Goal: Task Accomplishment & Management: Use online tool/utility

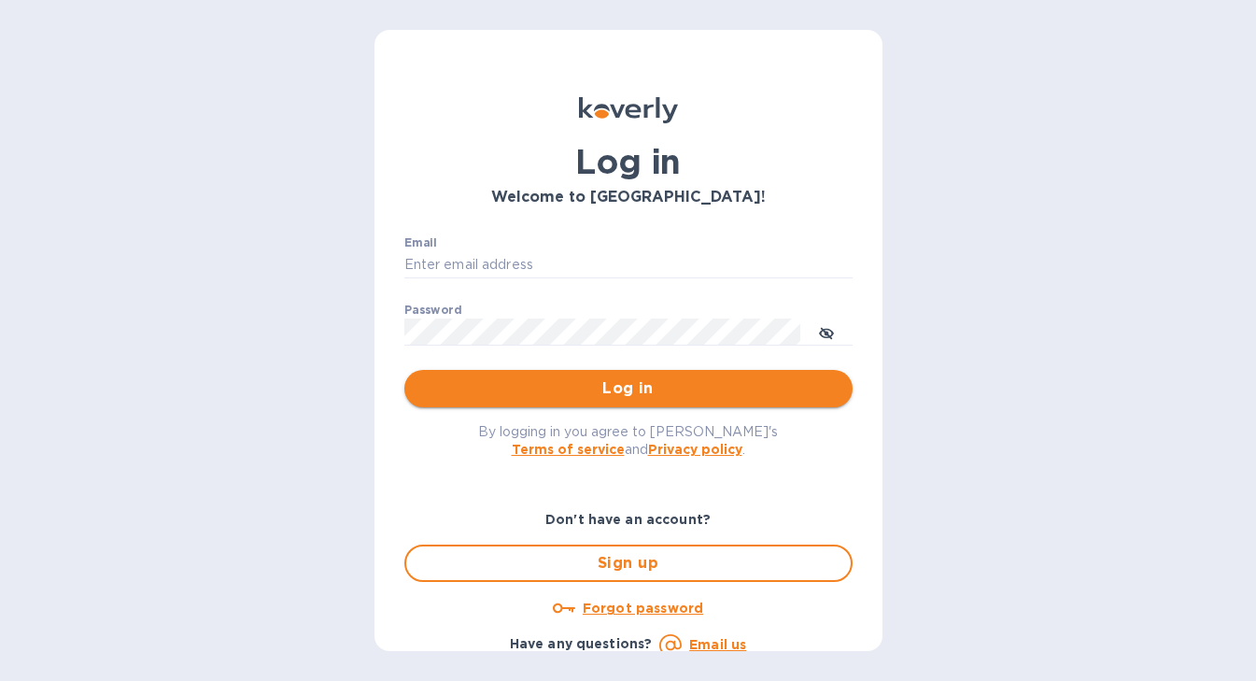
type input "nicoleomwines@gmail.com"
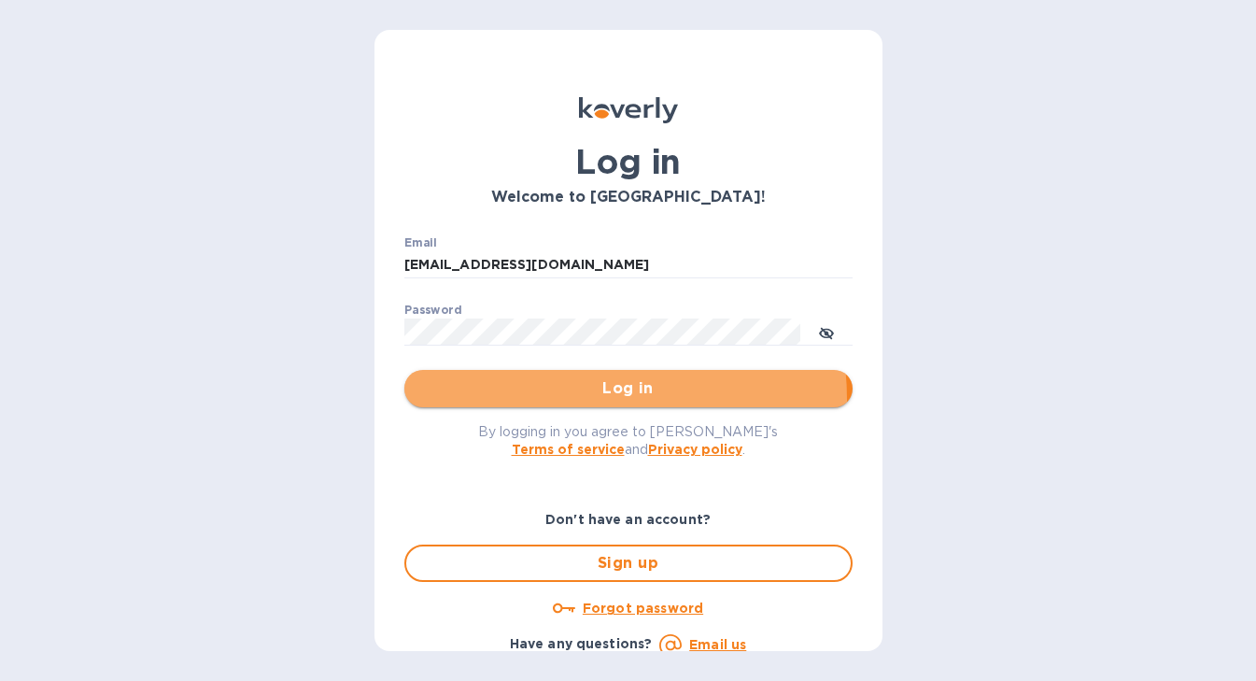
click at [552, 399] on span "Log in" at bounding box center [628, 388] width 418 height 22
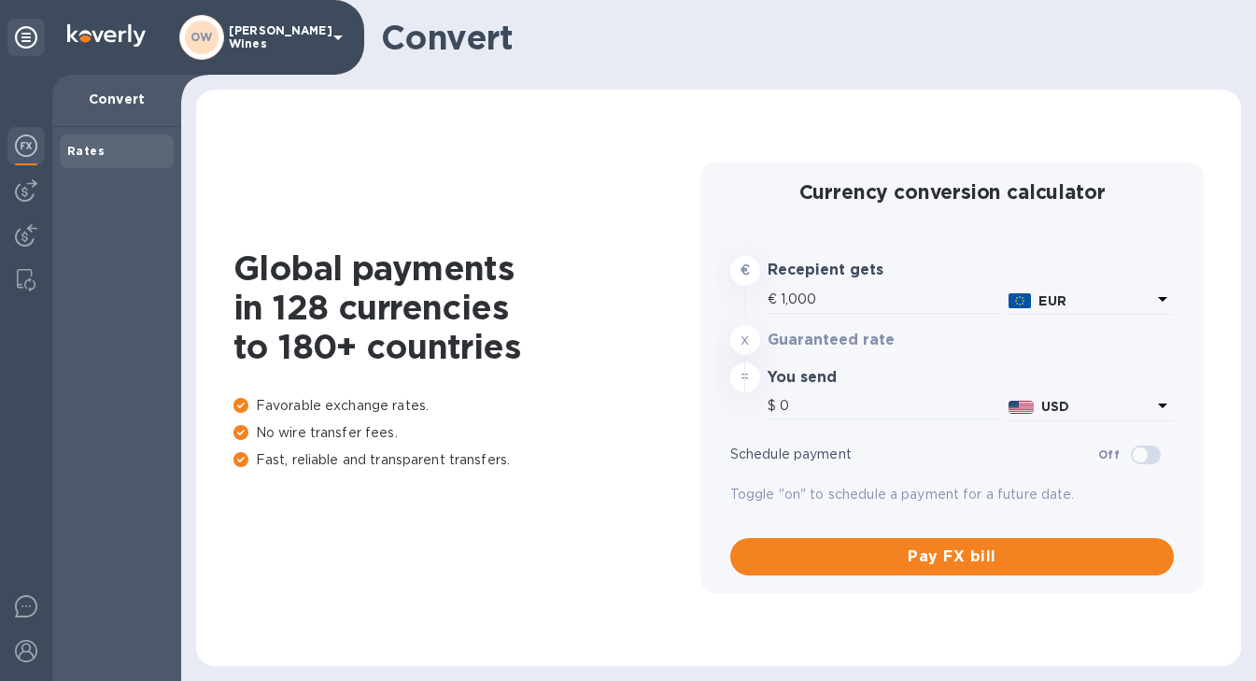
type input "1,175.8"
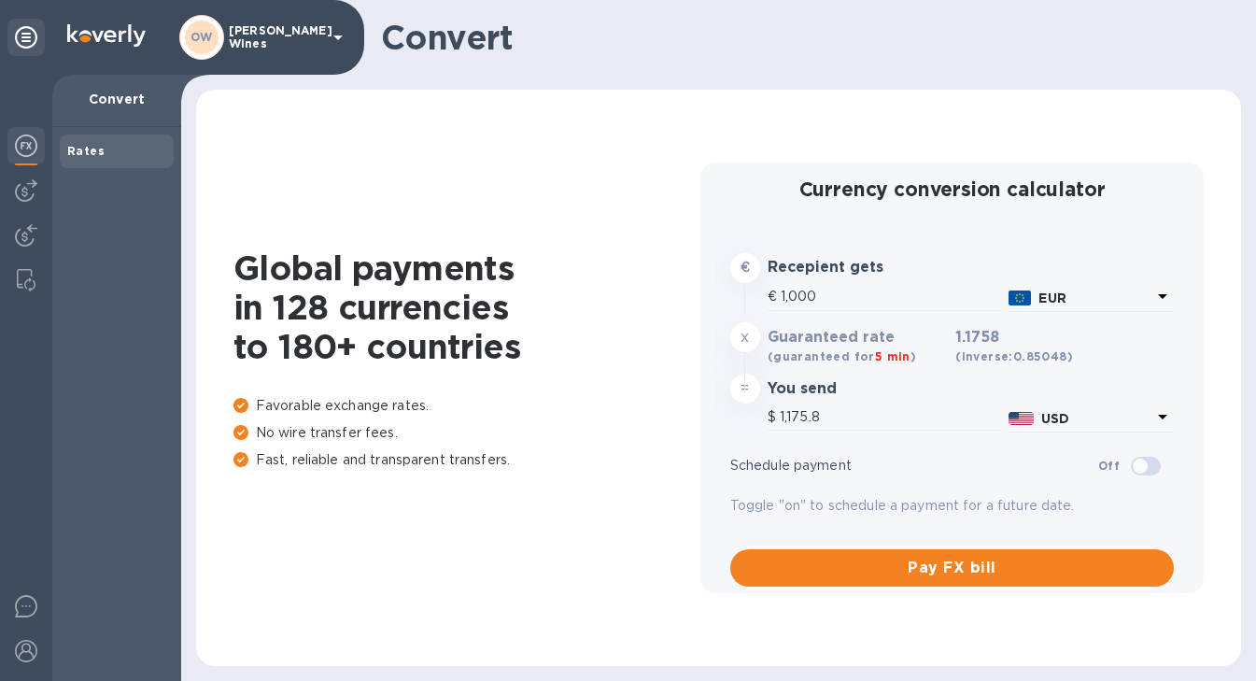
click at [21, 149] on img at bounding box center [26, 146] width 22 height 22
